Goal: Information Seeking & Learning: Learn about a topic

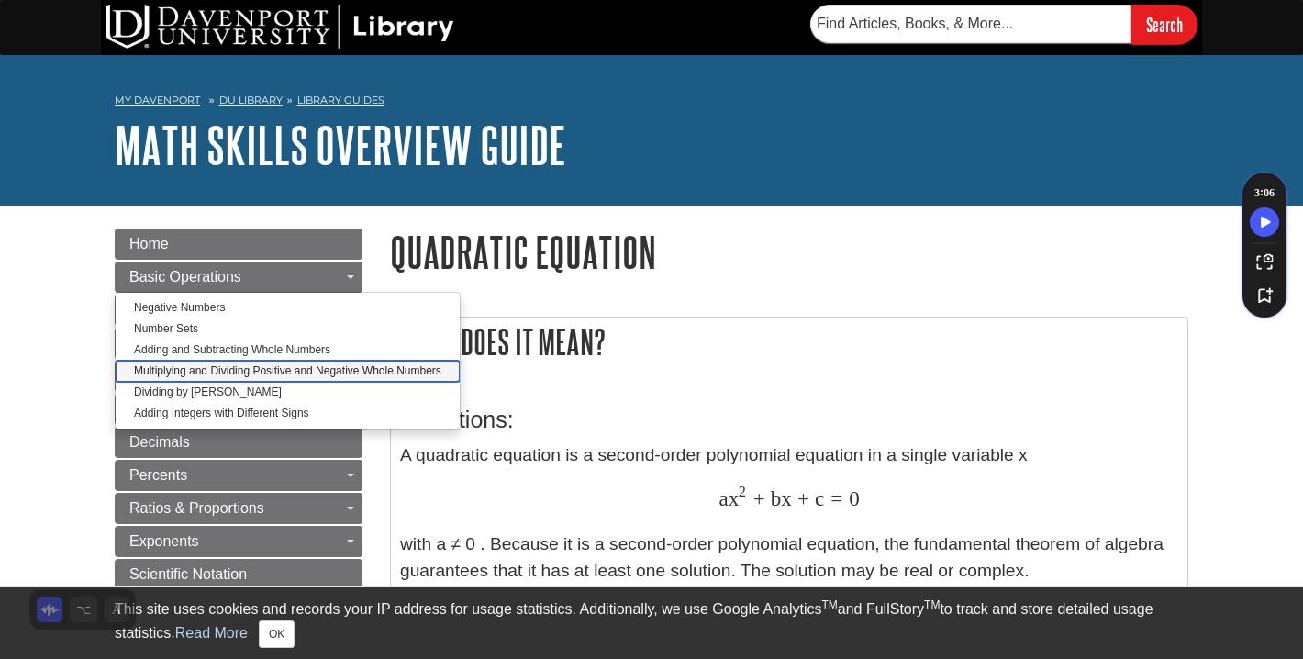
click at [171, 368] on link "Multiplying and Dividing Positive and Negative Whole Numbers" at bounding box center [288, 371] width 344 height 21
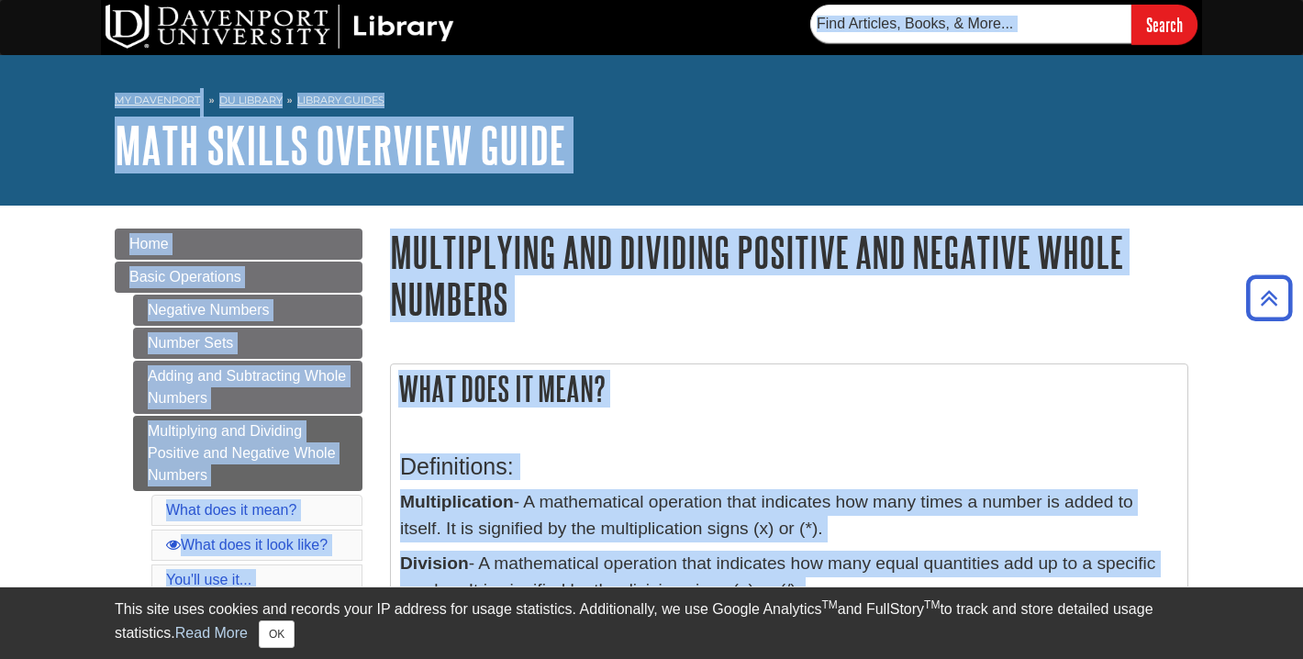
drag, startPoint x: 214, startPoint y: 212, endPoint x: 308, endPoint y: -103, distance: 328.7
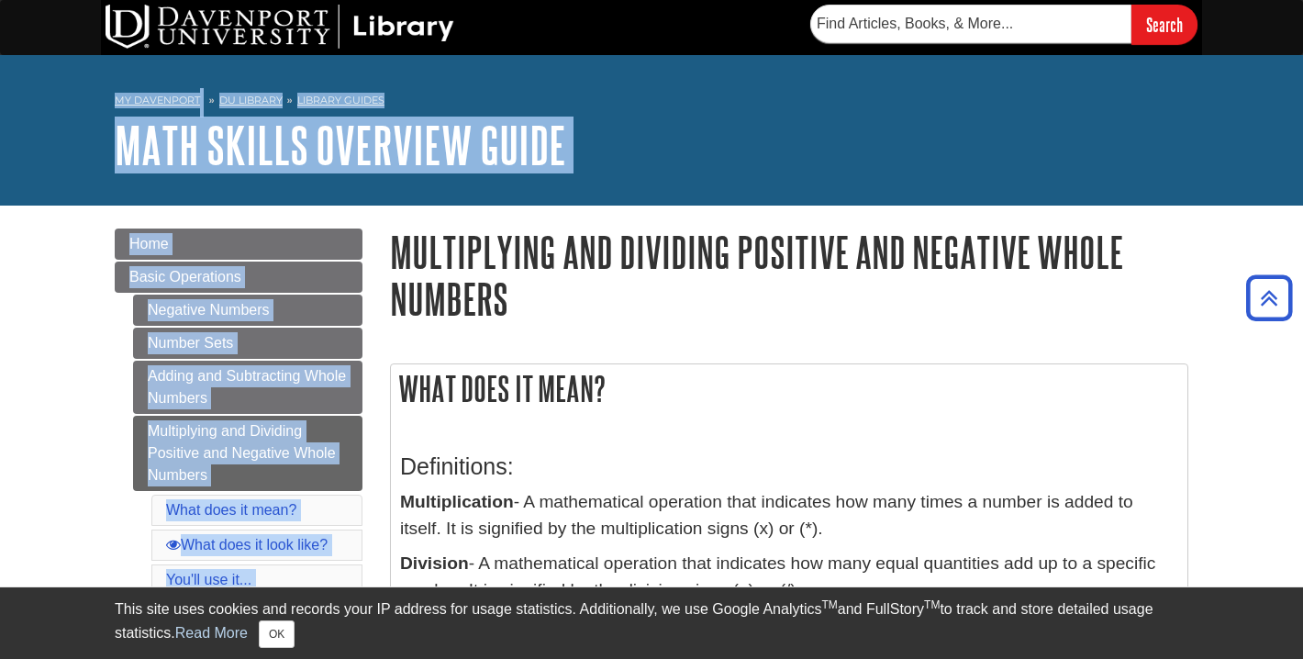
drag, startPoint x: 64, startPoint y: 447, endPoint x: 240, endPoint y: -103, distance: 577.4
